Goal: Navigation & Orientation: Find specific page/section

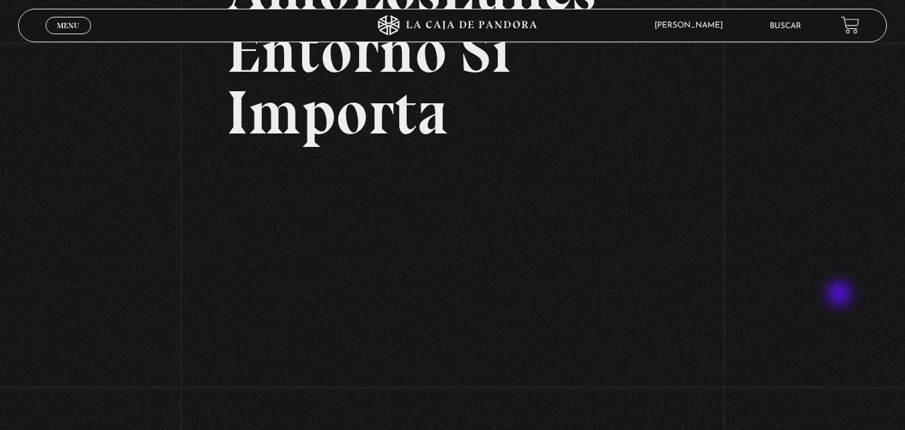
scroll to position [151, 0]
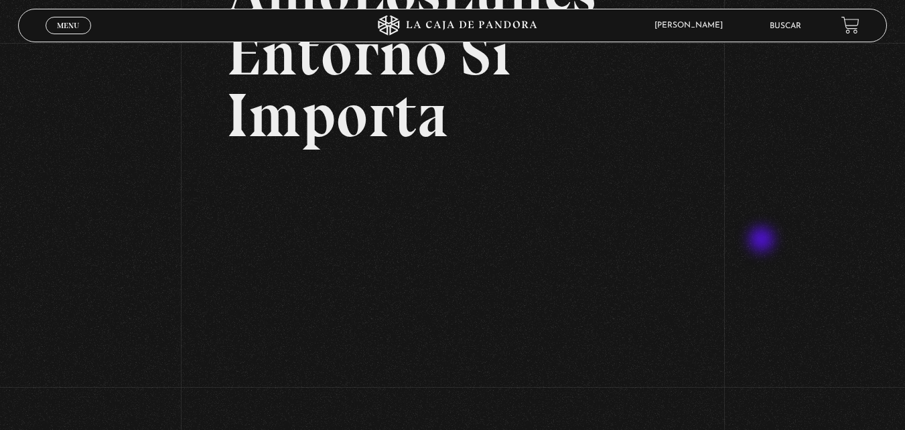
click at [763, 241] on div "Volver Setiembre 16 3:15pm CRC AmoLosLunes Entorno Sí Importa" at bounding box center [452, 326] width 905 height 871
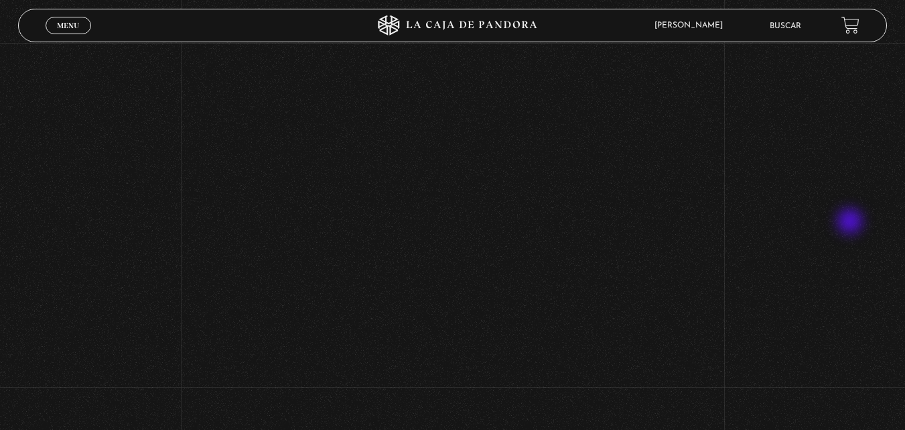
scroll to position [442, 0]
click at [873, 202] on div "Volver Setiembre 16 3:15pm CRC AmoLosLunes Entorno Sí Importa" at bounding box center [452, 36] width 905 height 871
click at [730, 283] on div "Volver Setiembre 16 3:15pm CRC AmoLosLunes Entorno Sí Importa" at bounding box center [452, 18] width 905 height 871
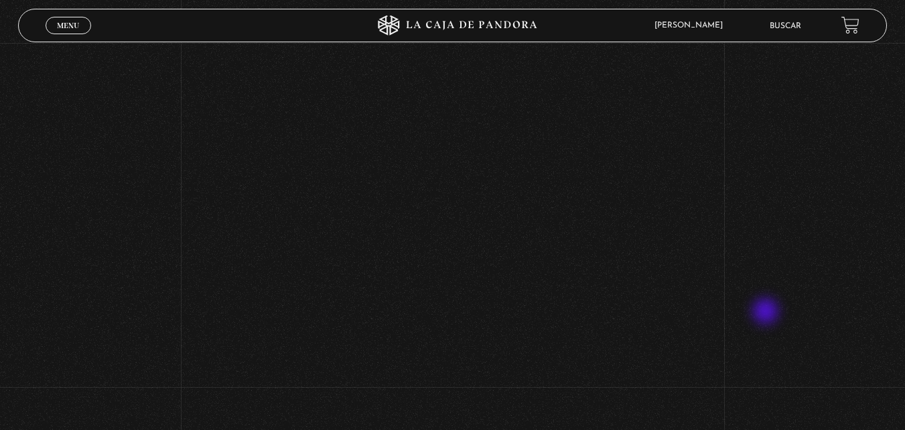
click at [767, 312] on div "Volver Setiembre 16 3:15pm CRC AmoLosLunes Entorno Sí Importa" at bounding box center [452, 172] width 905 height 871
click at [165, 294] on div "Volver Setiembre 16 3:15pm CRC AmoLosLunes Entorno Sí Importa" at bounding box center [452, 172] width 905 height 871
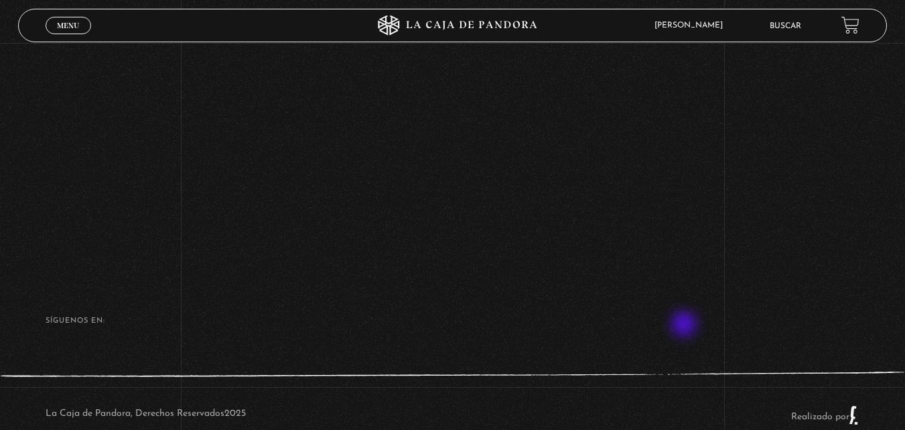
scroll to position [643, 0]
drag, startPoint x: 767, startPoint y: 298, endPoint x: 754, endPoint y: 341, distance: 45.6
click at [754, 341] on footer "SÍguenos en: La Caja de Pandora, Derechos Reservados 2025 Realizado por" at bounding box center [452, 365] width 905 height 188
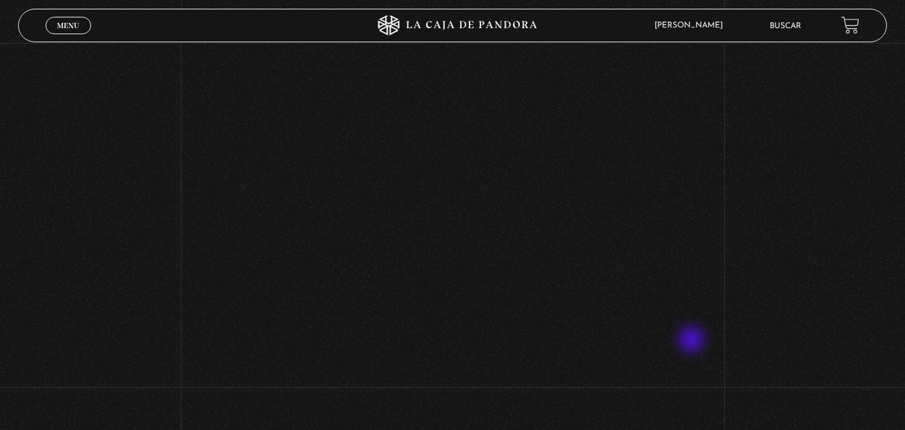
scroll to position [456, 0]
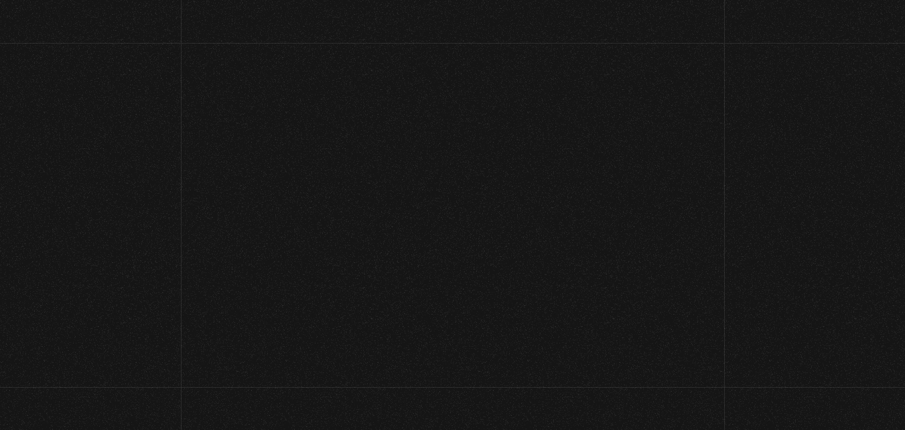
scroll to position [291, 0]
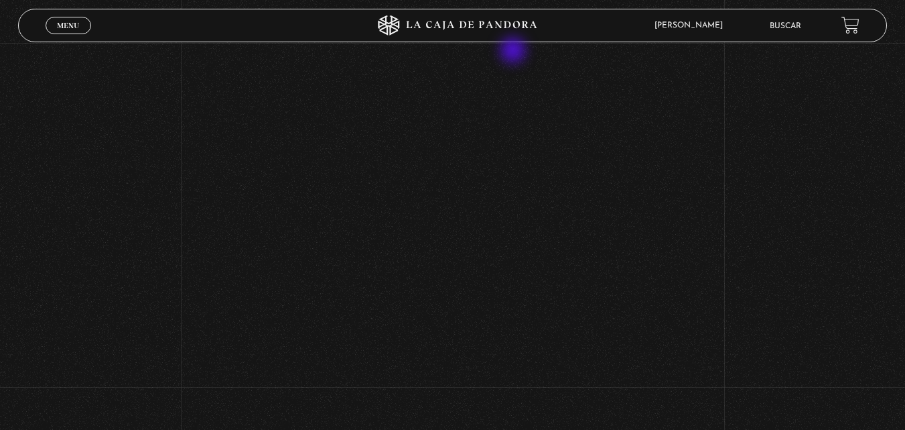
scroll to position [460, 0]
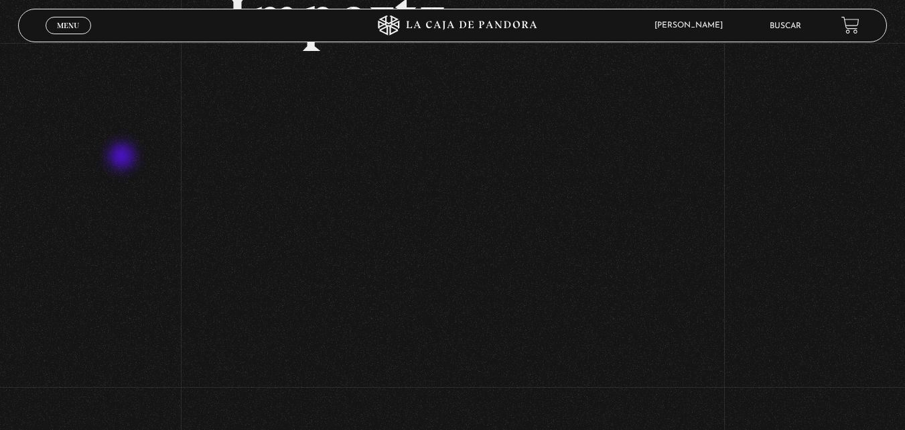
scroll to position [210, 0]
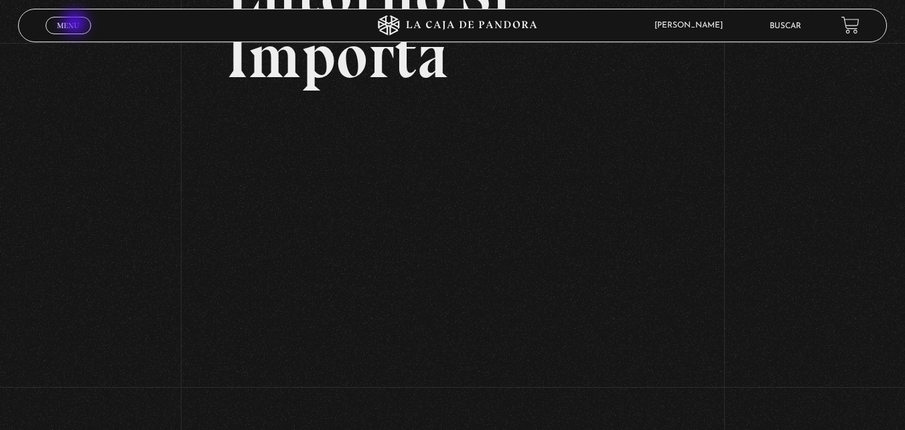
click at [76, 24] on span "Menu" at bounding box center [68, 25] width 22 height 8
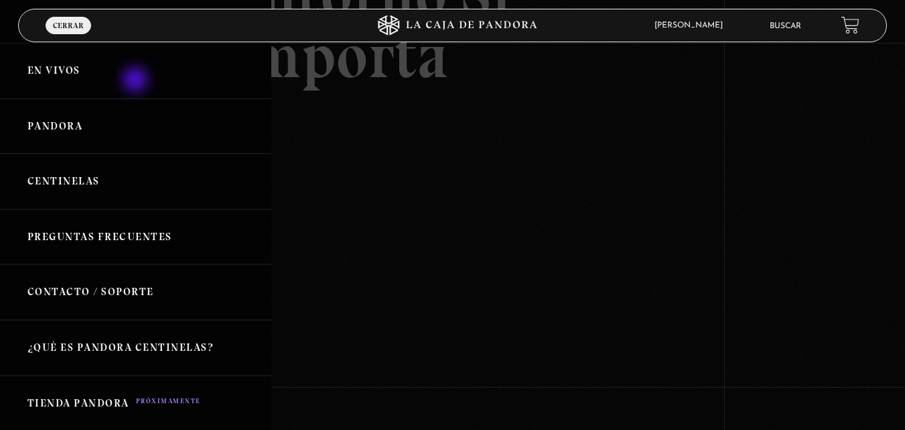
click at [137, 81] on link "En vivos" at bounding box center [135, 71] width 271 height 56
